Goal: Task Accomplishment & Management: Manage account settings

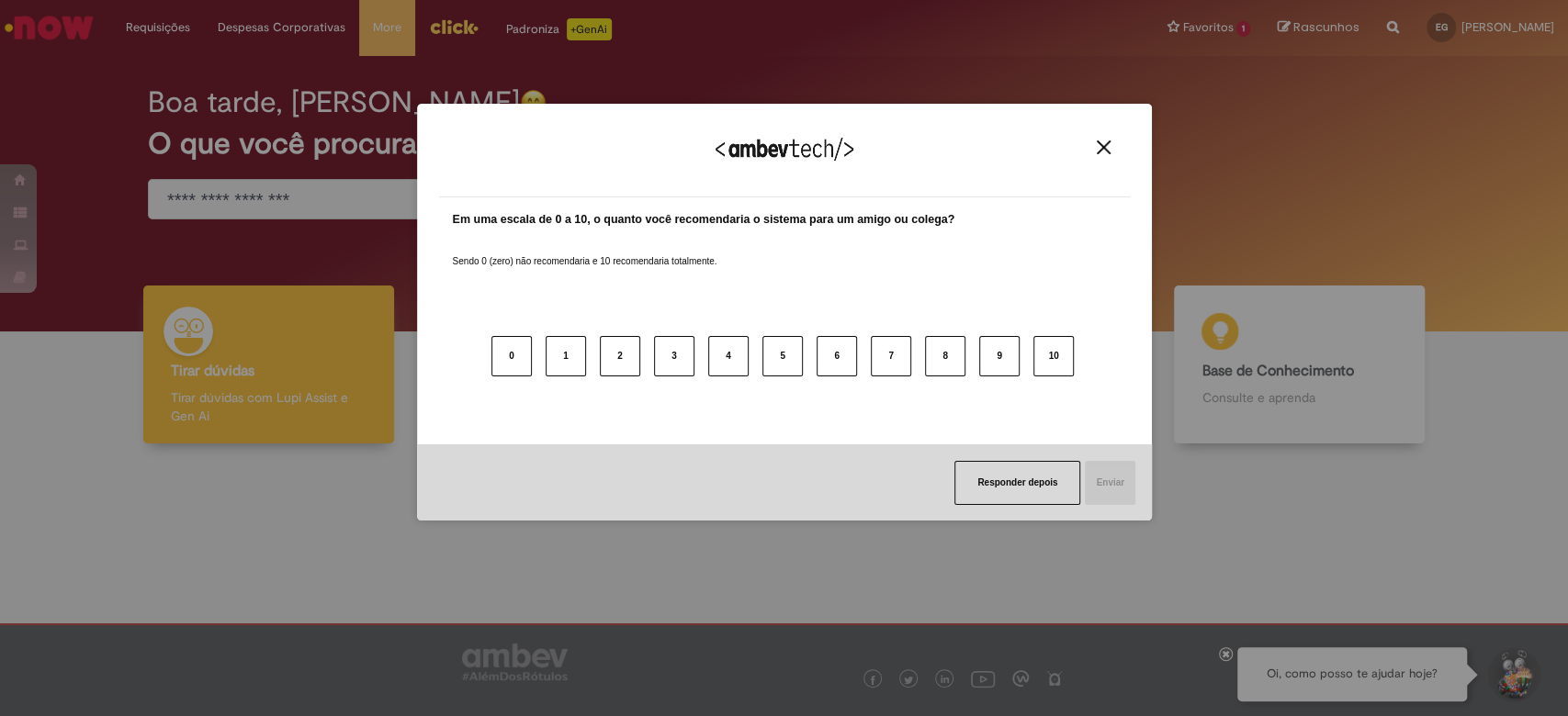
click at [1104, 140] on img "Close" at bounding box center [1103, 147] width 14 height 14
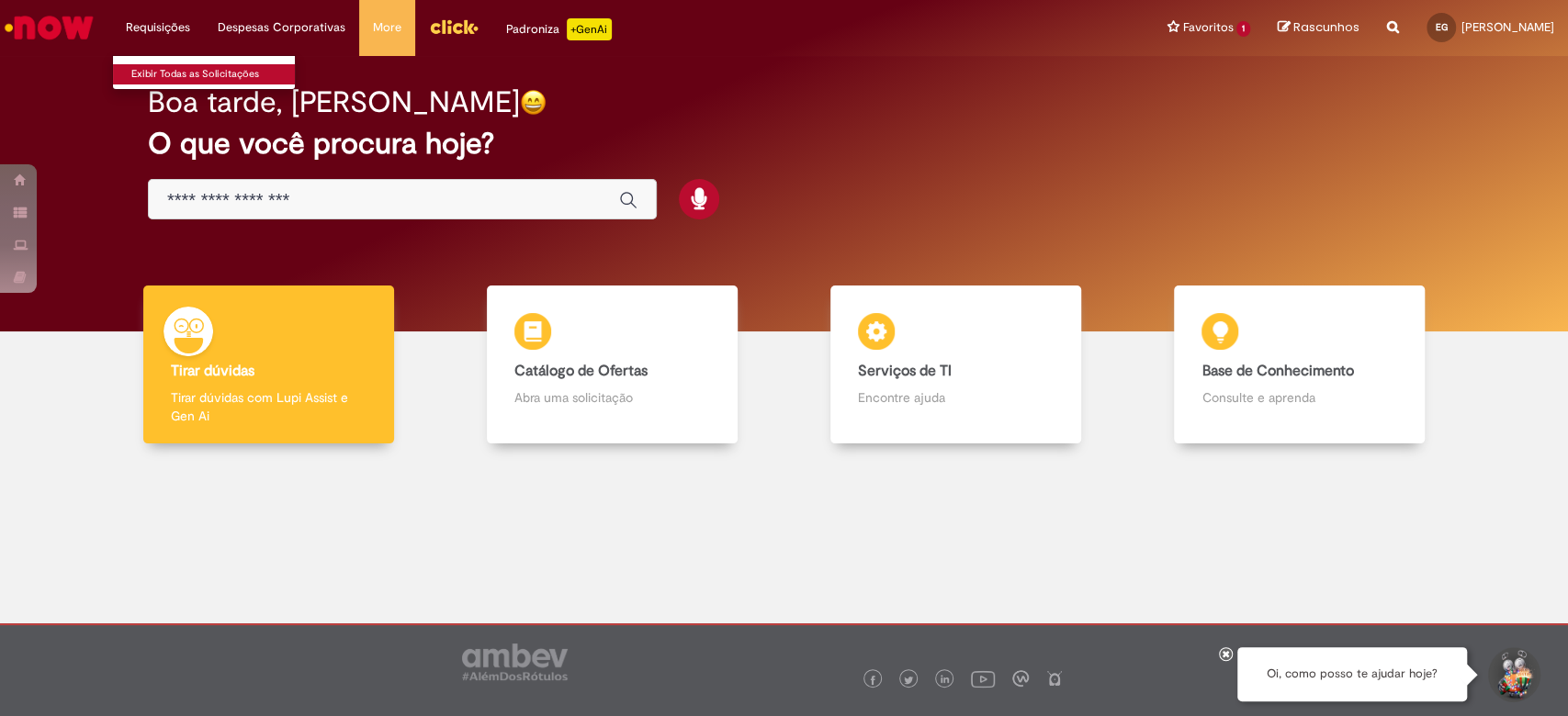
click at [163, 68] on link "Exibir Todas as Solicitações" at bounding box center [214, 74] width 202 height 21
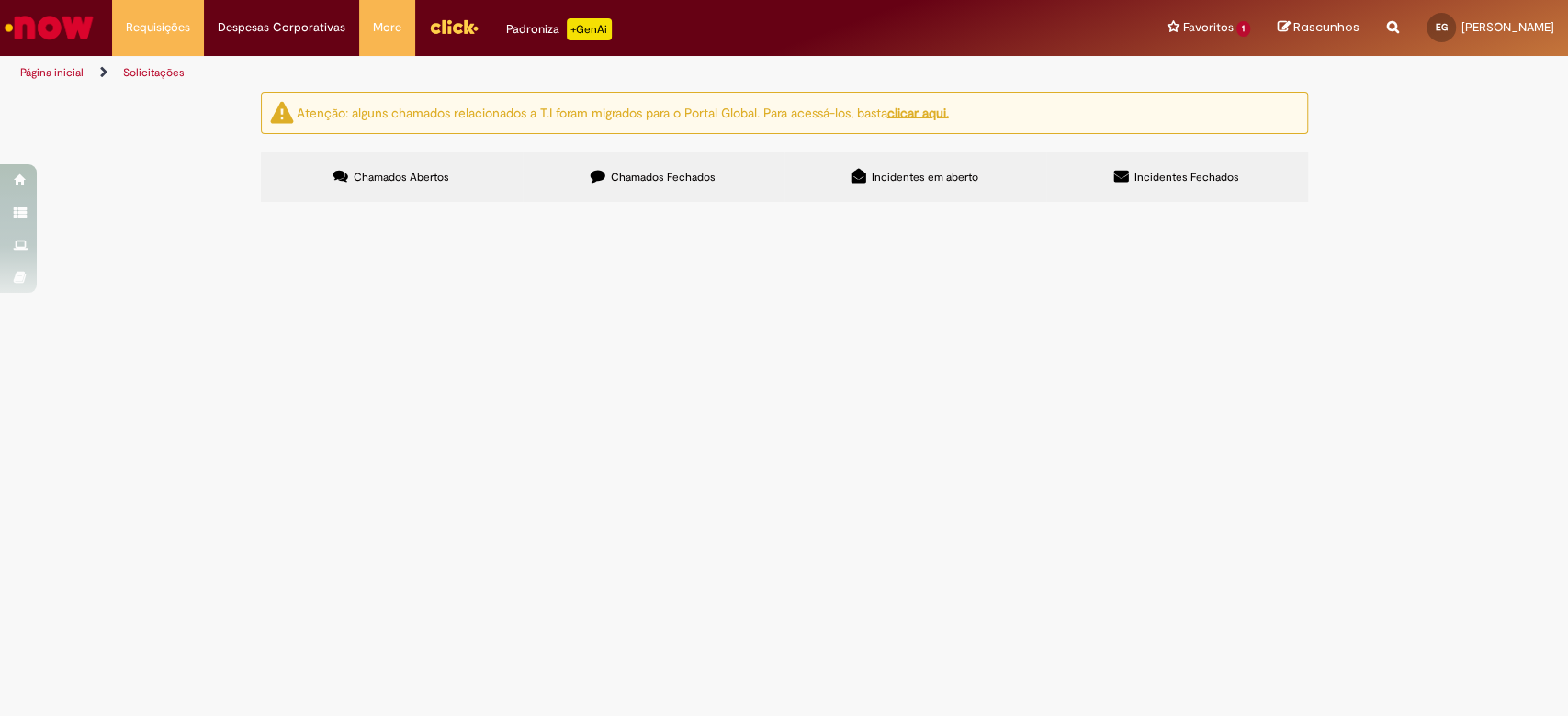
drag, startPoint x: 668, startPoint y: 151, endPoint x: 681, endPoint y: 151, distance: 13.0
click at [669, 151] on div "Atenção: alguns chamados relacionados a T.I foram migrados para o Portal Global…" at bounding box center [784, 149] width 1075 height 115
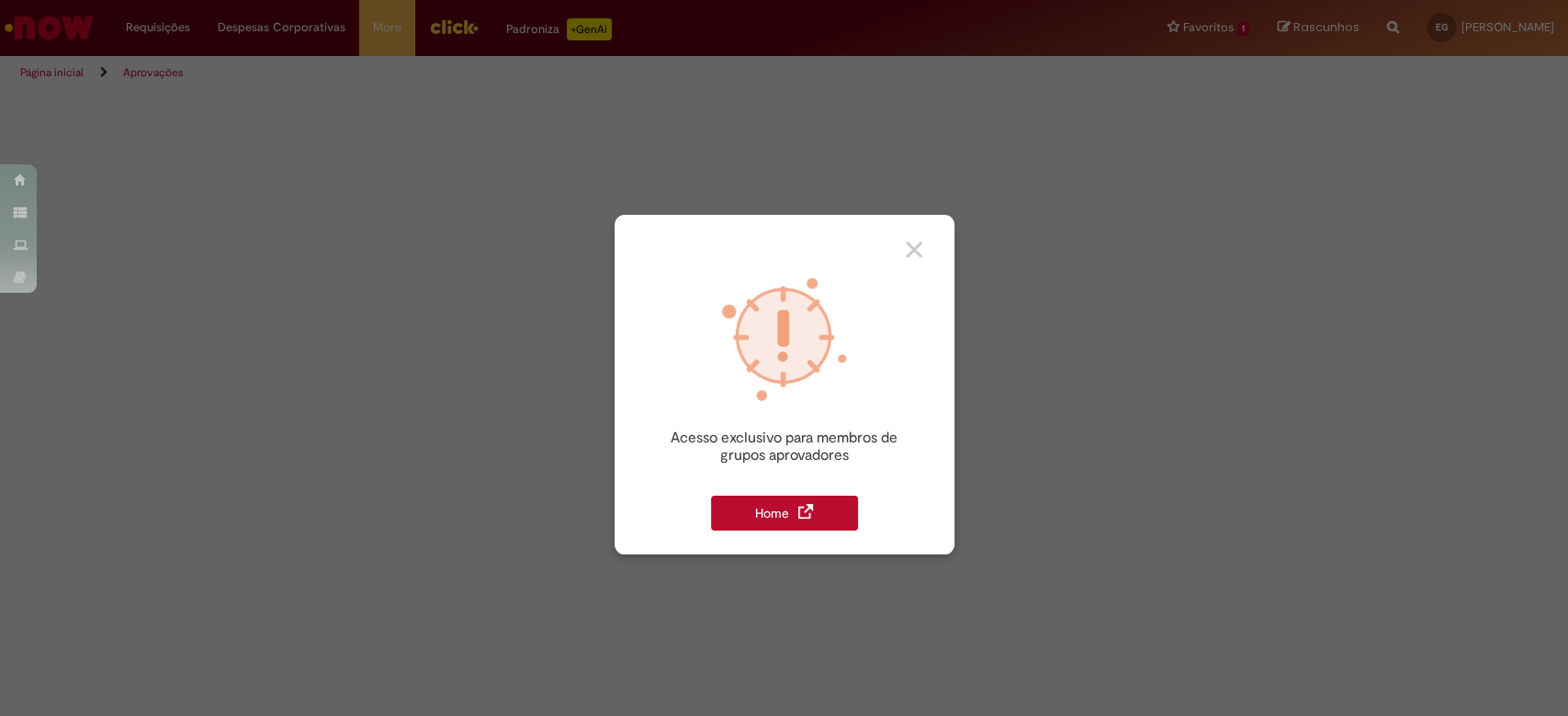
click at [814, 511] on div "Home" at bounding box center [784, 513] width 147 height 35
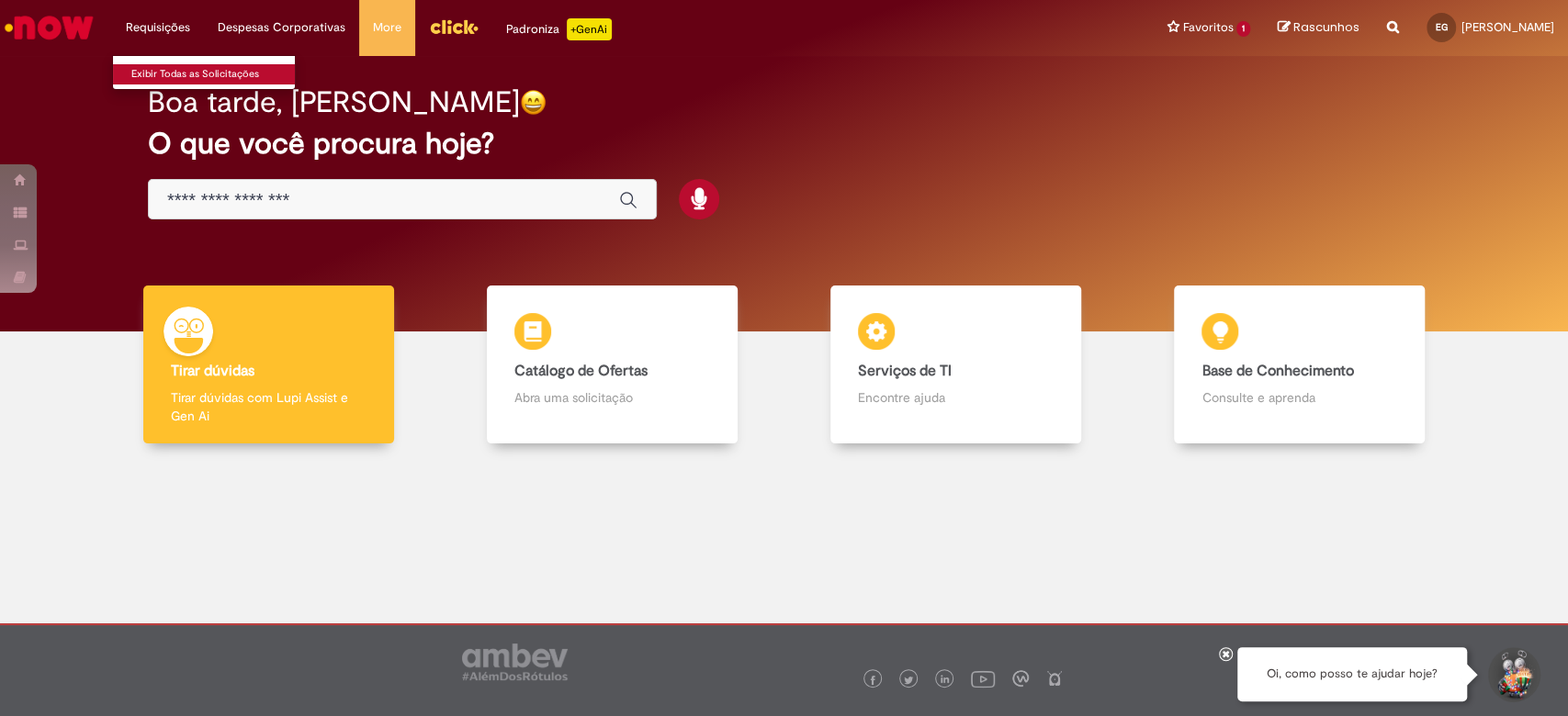
click at [165, 79] on link "Exibir Todas as Solicitações" at bounding box center [214, 74] width 202 height 21
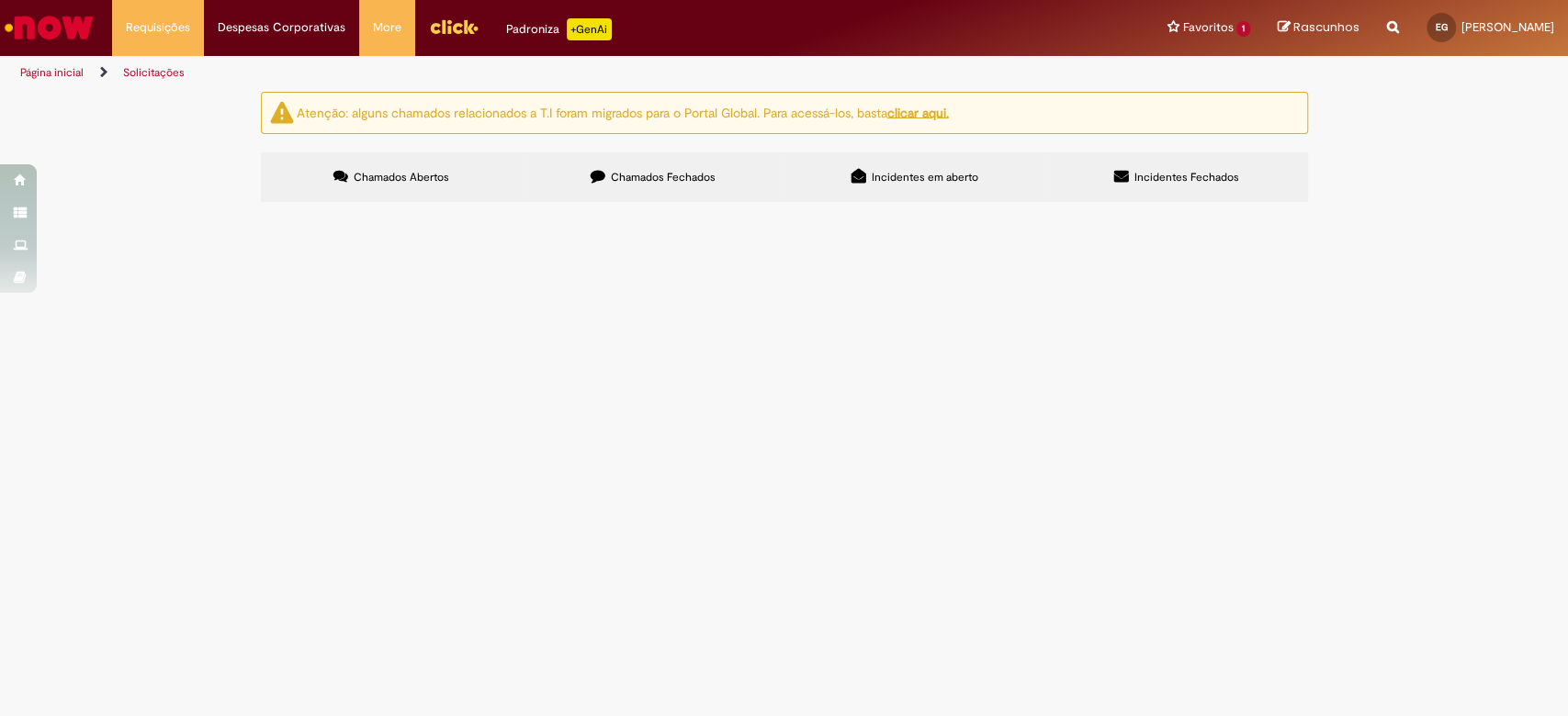
click at [648, 186] on label "Chamados Fechados" at bounding box center [653, 177] width 262 height 50
drag, startPoint x: 940, startPoint y: 185, endPoint x: 953, endPoint y: 180, distance: 13.9
click at [944, 184] on label "Incidentes em aberto" at bounding box center [914, 177] width 262 height 50
click at [1147, 171] on span "Incidentes Fechados" at bounding box center [1186, 176] width 105 height 15
click at [357, 176] on span "Chamados Abertos" at bounding box center [401, 176] width 95 height 15
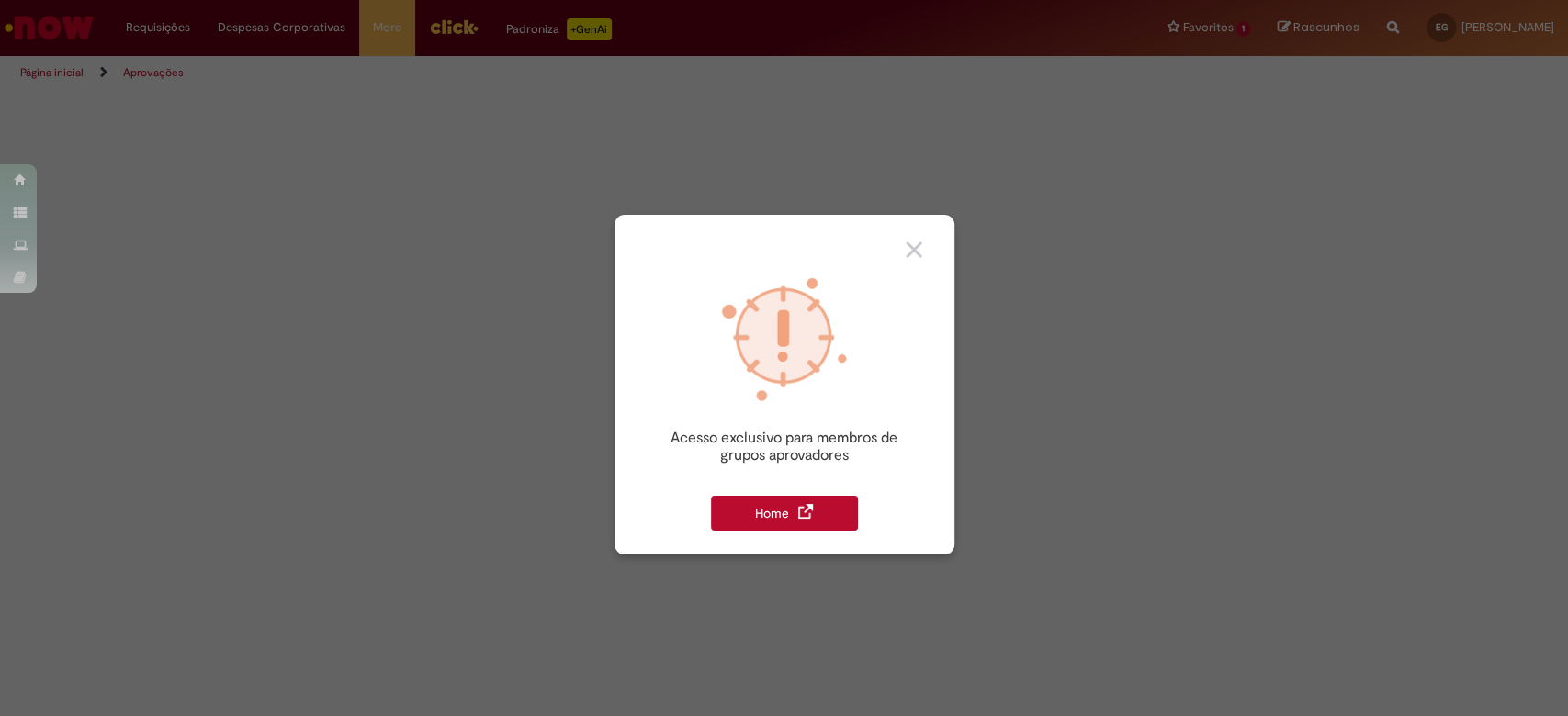
click at [799, 339] on img at bounding box center [784, 340] width 139 height 139
click at [795, 514] on div "Home" at bounding box center [784, 513] width 147 height 35
click at [847, 504] on div "Home" at bounding box center [784, 513] width 147 height 35
click at [773, 519] on div "Home" at bounding box center [784, 513] width 147 height 35
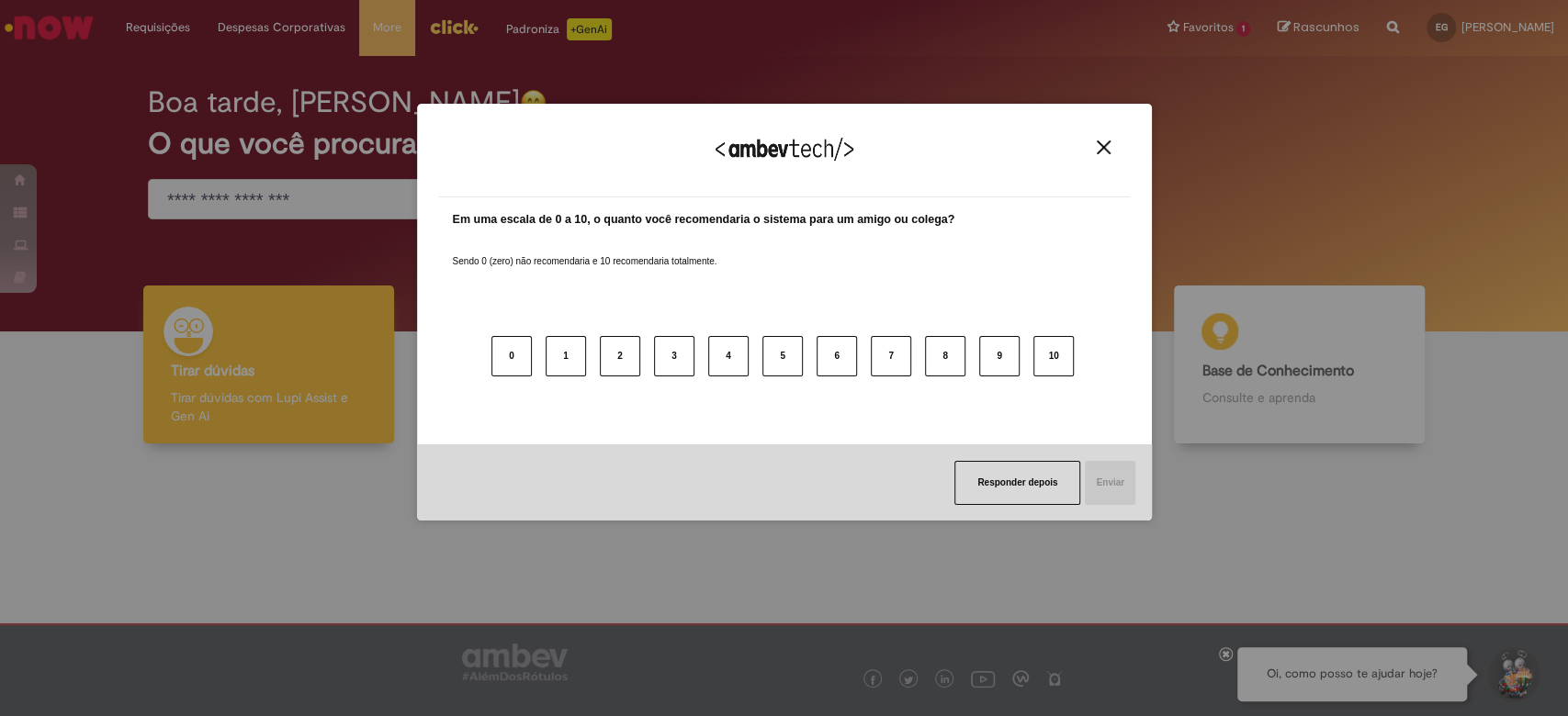
click at [1106, 142] on img "Close" at bounding box center [1103, 147] width 14 height 14
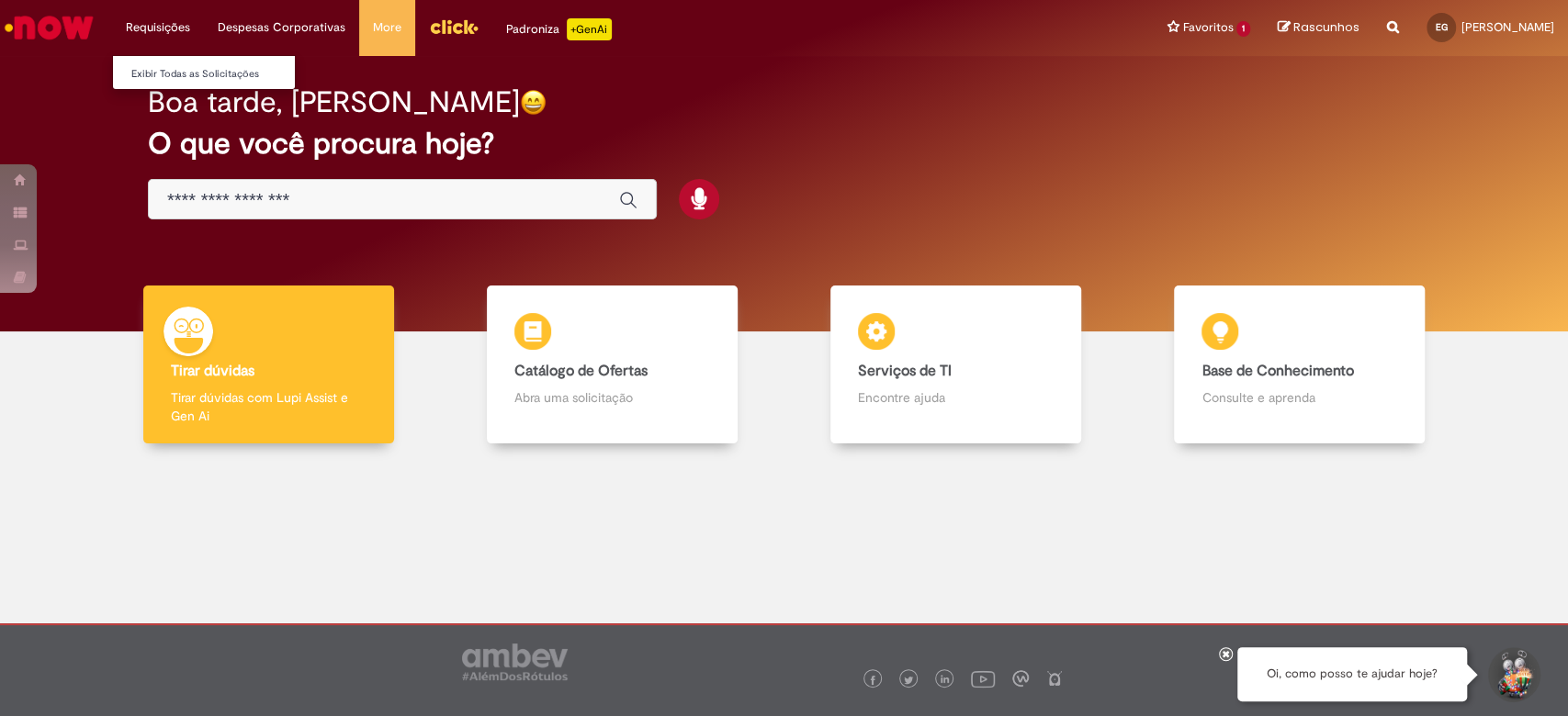
click at [155, 23] on li "Requisições Exibir Todas as Solicitações" at bounding box center [158, 27] width 92 height 55
drag, startPoint x: 154, startPoint y: 56, endPoint x: 149, endPoint y: 71, distance: 15.8
click at [149, 71] on ul "Exibir Todas as Solicitações" at bounding box center [203, 72] width 183 height 35
click at [144, 83] on link "Exibir Todas as Solicitações" at bounding box center [214, 74] width 202 height 21
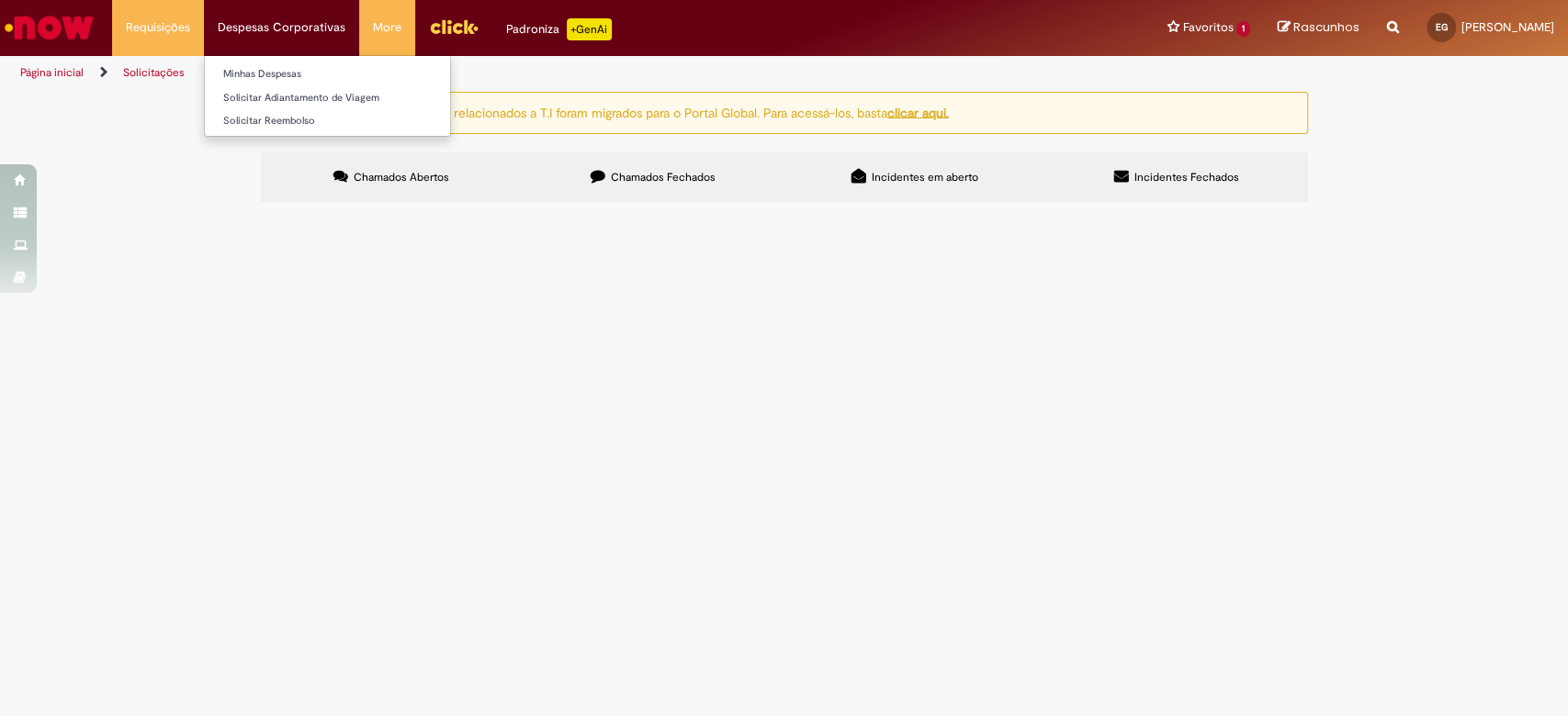
click at [274, 6] on li "Despesas Corporativas Minhas Despesas Solicitar Adiantamento de Viagem Solicita…" at bounding box center [281, 27] width 155 height 55
click at [678, 175] on span "Chamados Fechados" at bounding box center [662, 176] width 105 height 15
click at [1155, 183] on span "Incidentes Fechados" at bounding box center [1186, 176] width 105 height 15
click at [652, 151] on div "Atenção: alguns chamados relacionados a T.I foram migrados para o Portal Global…" at bounding box center [784, 149] width 1075 height 115
click at [675, 167] on label "Chamados Fechados" at bounding box center [653, 177] width 262 height 50
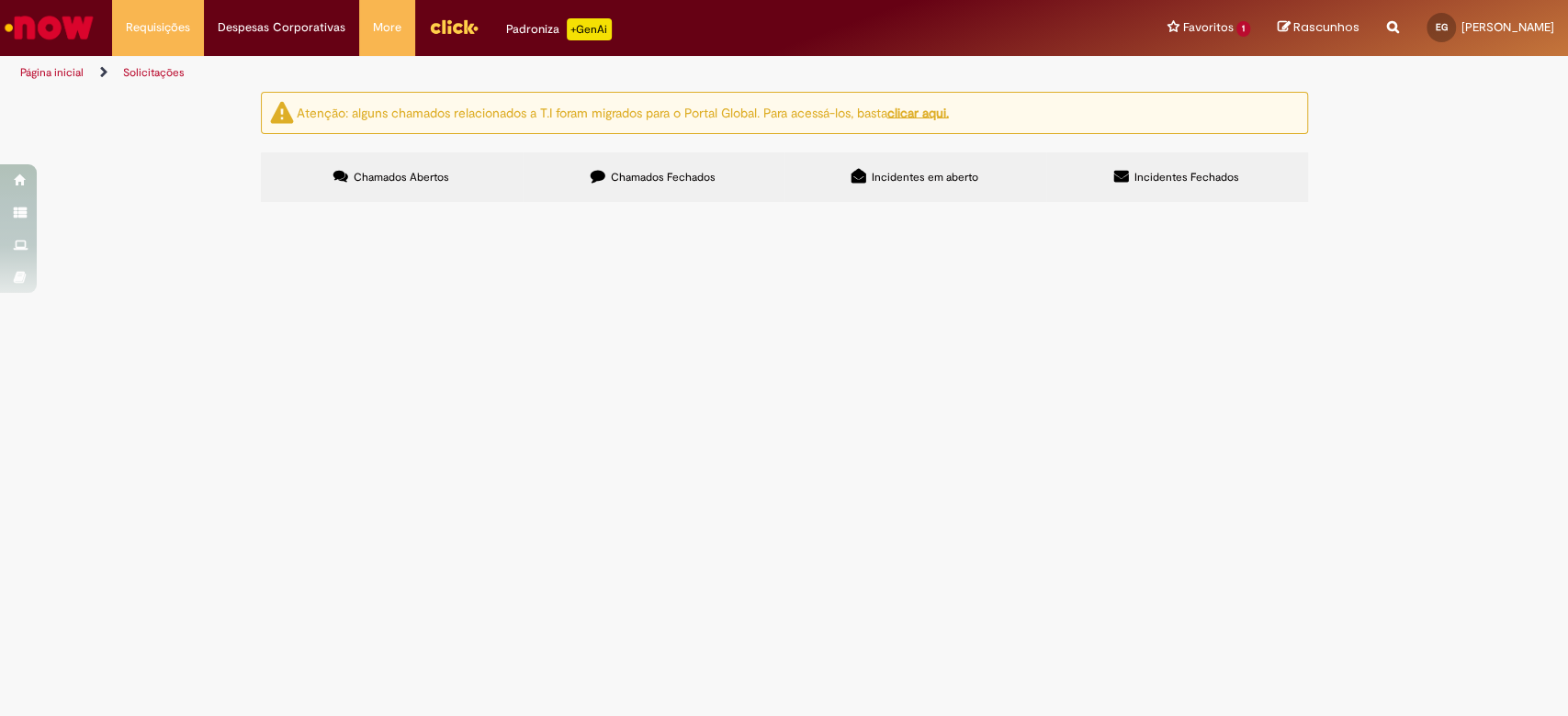
click at [947, 153] on div "Chamados Abertos Chamados Fechados Incidentes em aberto Incidentes Fechados Ite…" at bounding box center [784, 153] width 1047 height 0
click at [927, 185] on label "Incidentes em aberto" at bounding box center [914, 177] width 262 height 50
click at [1182, 153] on div "Chamados Abertos Chamados Fechados Incidentes em aberto Incidentes Fechados Ite…" at bounding box center [784, 153] width 1047 height 0
click at [1168, 184] on label "Incidentes Fechados" at bounding box center [1177, 177] width 262 height 50
click at [395, 160] on label "Chamados Abertos" at bounding box center [391, 177] width 262 height 50
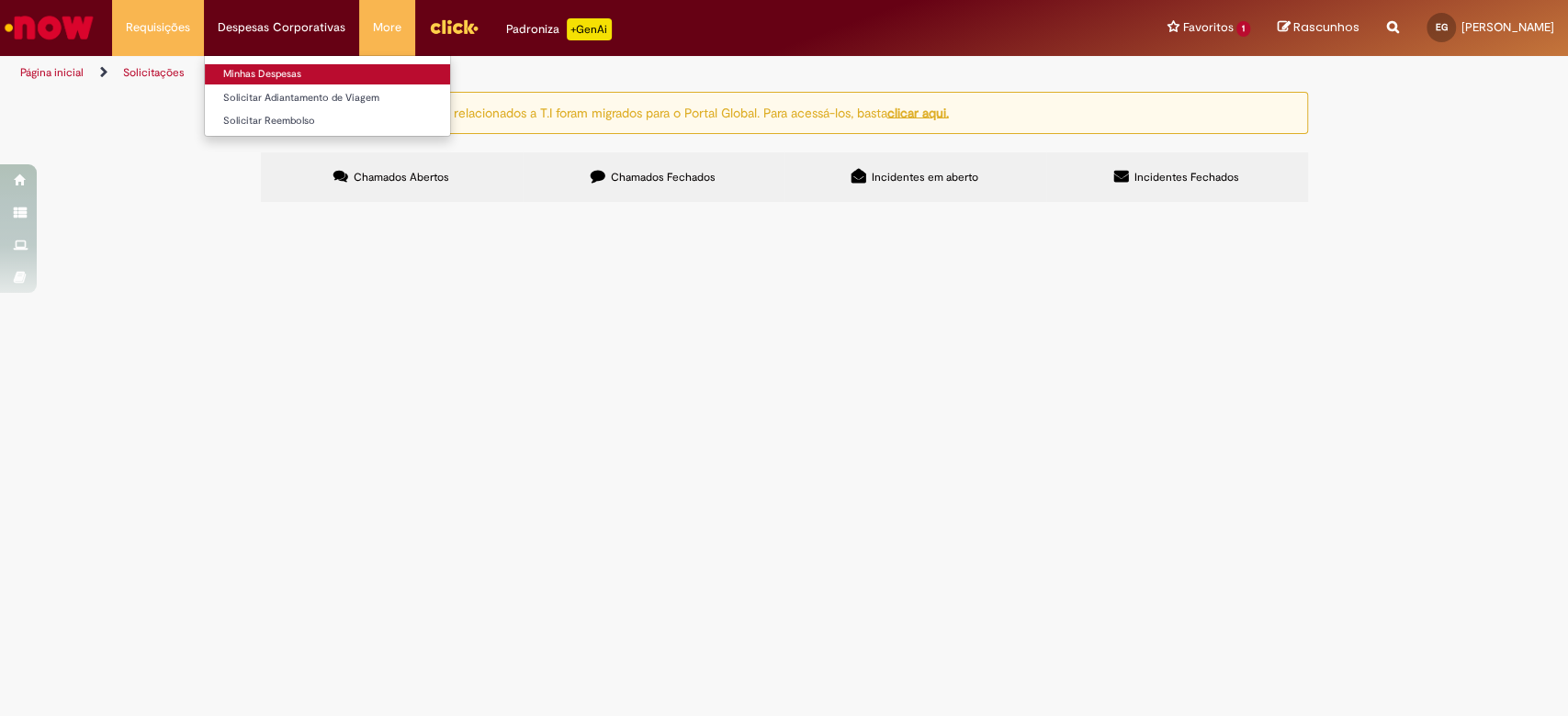
click at [308, 69] on link "Minhas Despesas" at bounding box center [327, 74] width 245 height 21
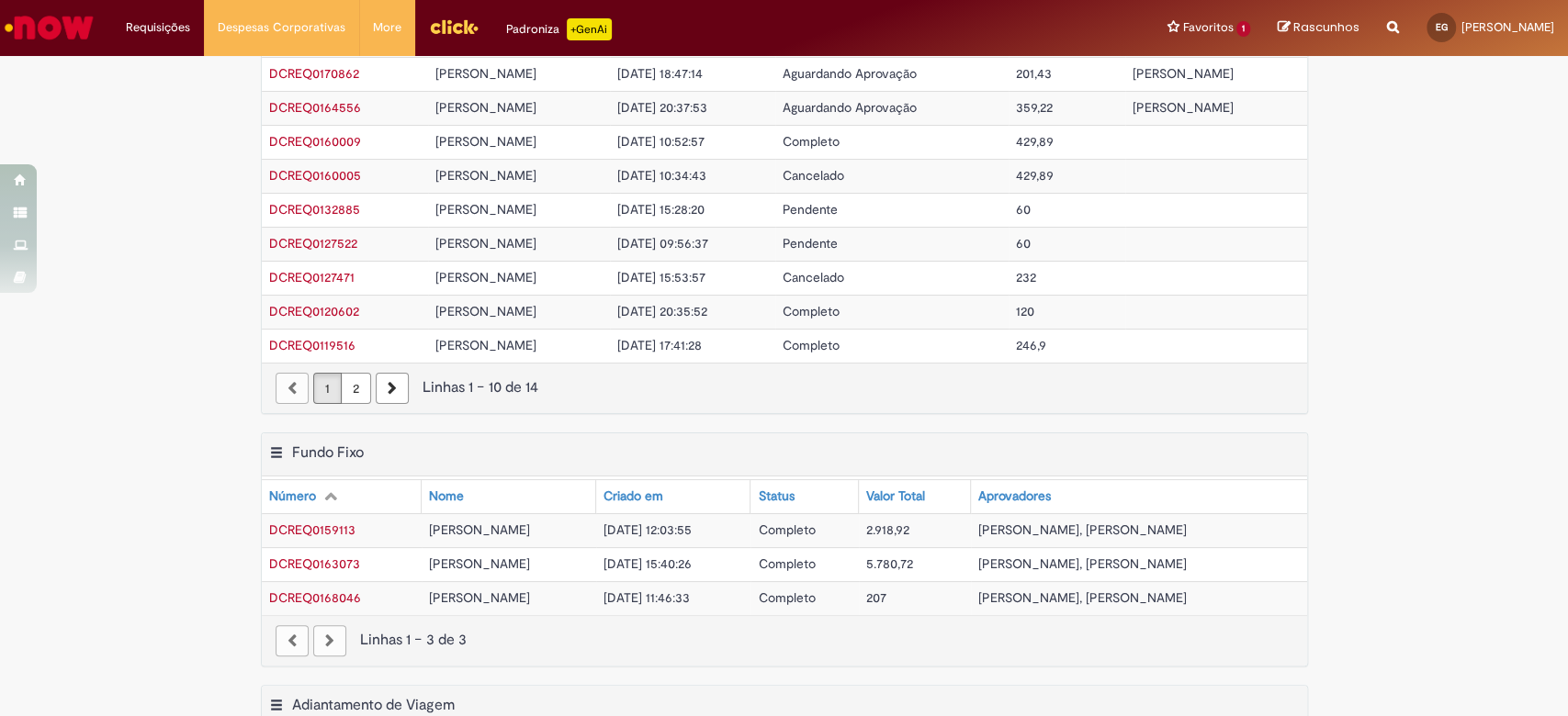
scroll to position [349, 0]
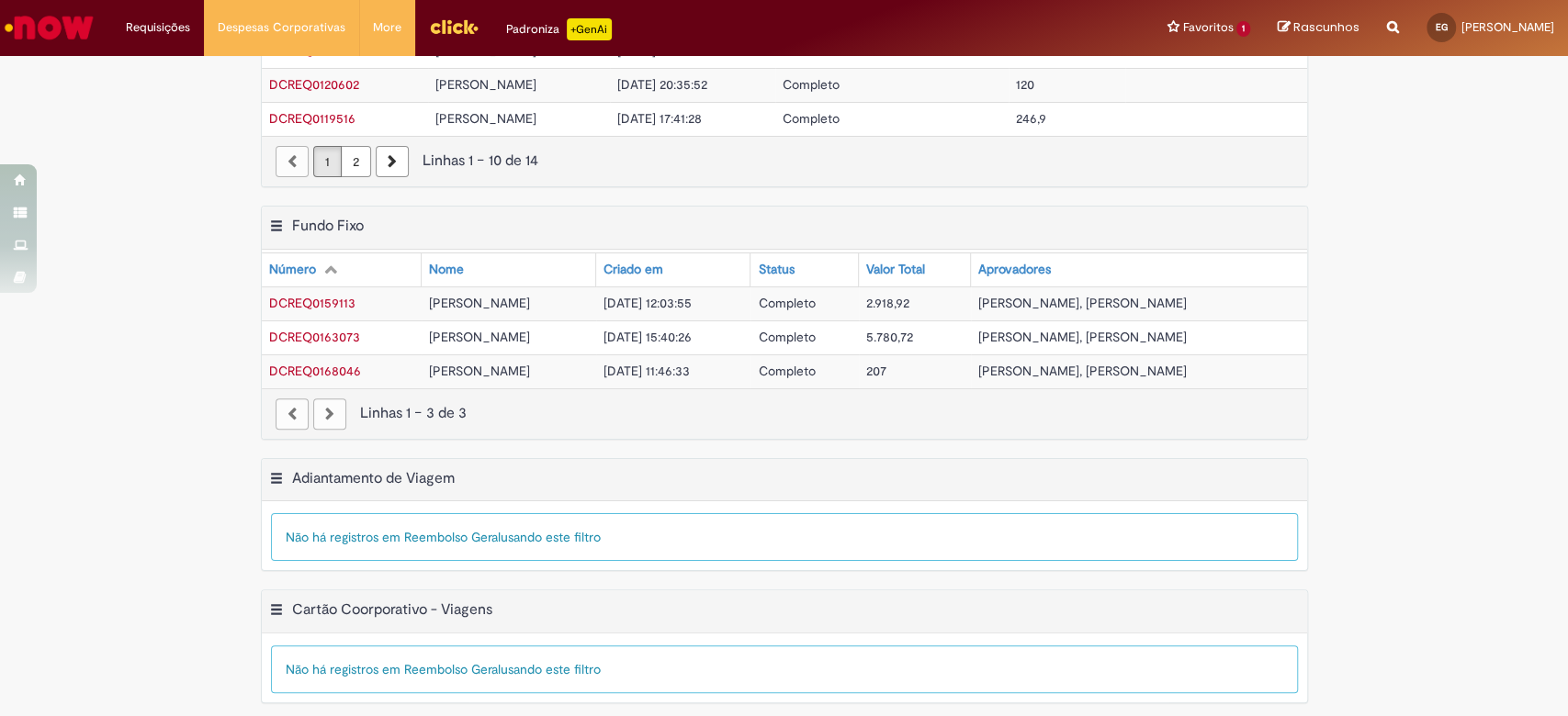
click at [456, 33] on img "Menu Cabeçalho" at bounding box center [454, 26] width 50 height 27
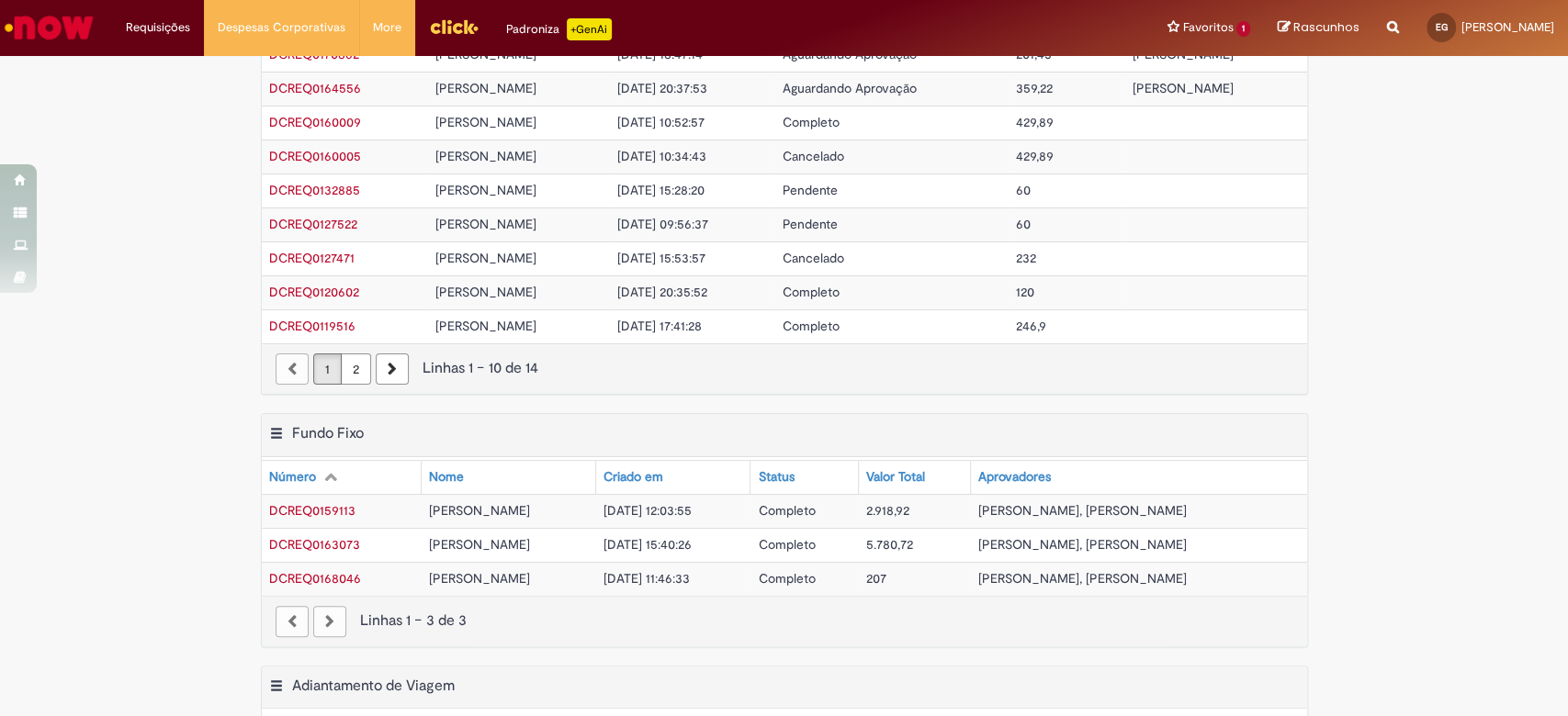
scroll to position [0, 0]
